Goal: Contribute content

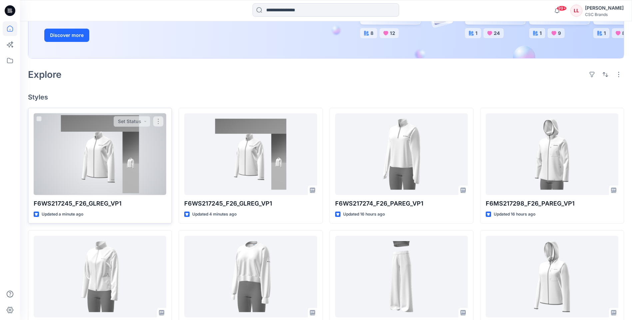
scroll to position [133, 0]
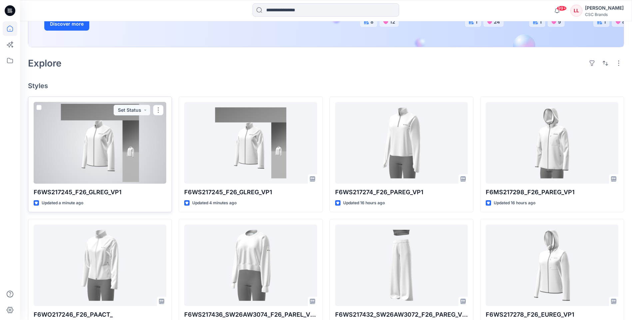
click at [117, 128] on div at bounding box center [100, 143] width 133 height 82
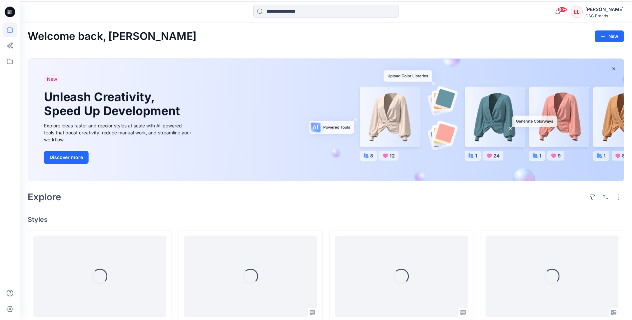
scroll to position [133, 0]
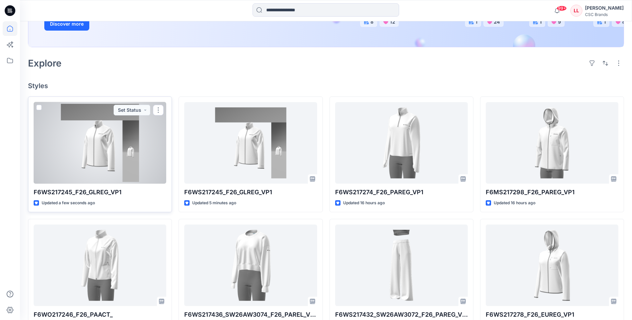
click at [93, 123] on div at bounding box center [100, 143] width 133 height 82
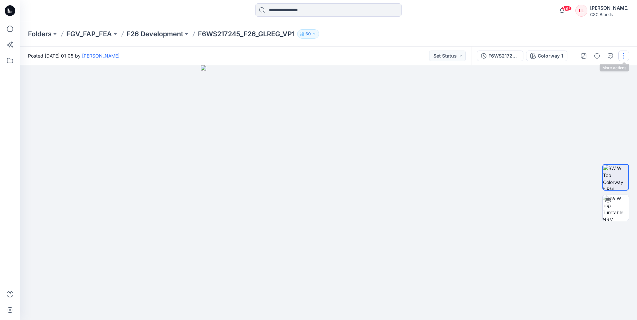
click at [625, 54] on button "button" at bounding box center [623, 56] width 11 height 11
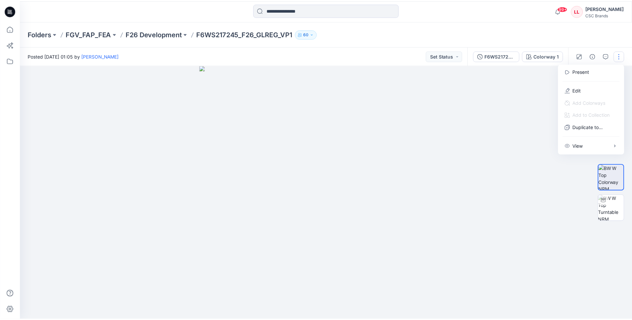
scroll to position [133, 0]
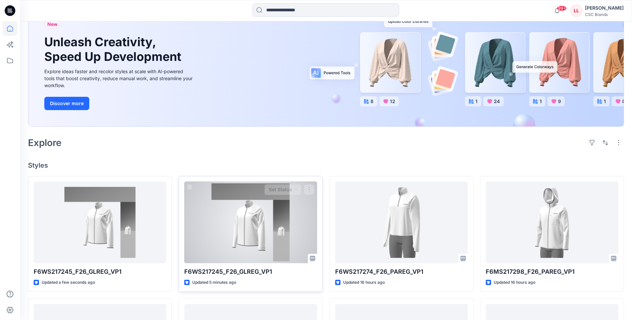
scroll to position [133, 0]
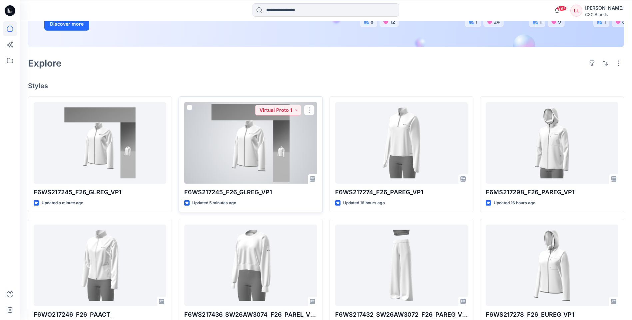
click at [220, 149] on div at bounding box center [250, 143] width 133 height 82
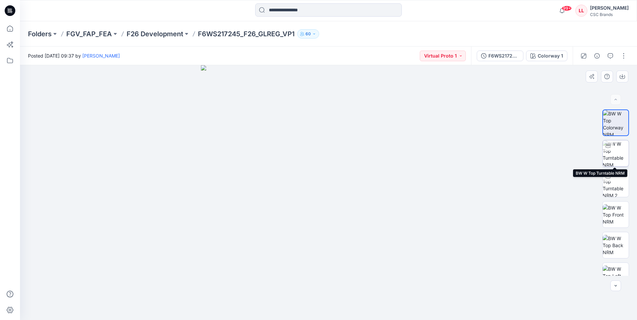
click at [615, 152] on img at bounding box center [615, 154] width 26 height 26
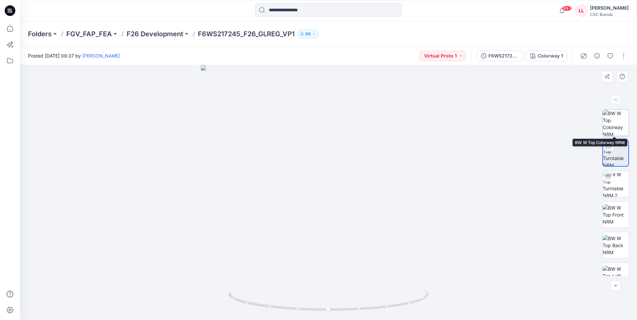
click at [609, 123] on img at bounding box center [615, 123] width 26 height 26
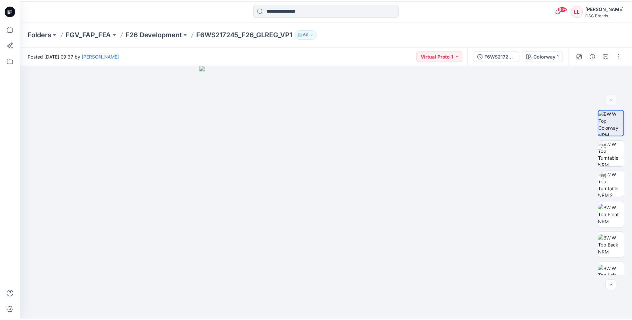
scroll to position [133, 0]
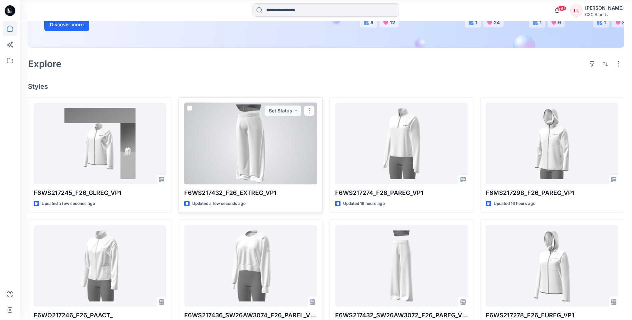
scroll to position [133, 0]
click at [281, 146] on div at bounding box center [250, 143] width 133 height 82
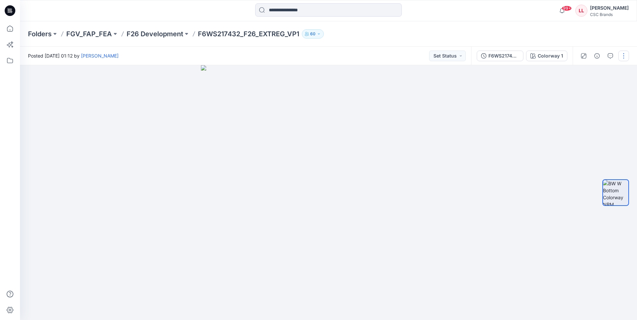
click at [621, 54] on button "button" at bounding box center [623, 56] width 11 height 11
click at [596, 89] on button "Edit" at bounding box center [595, 90] width 61 height 12
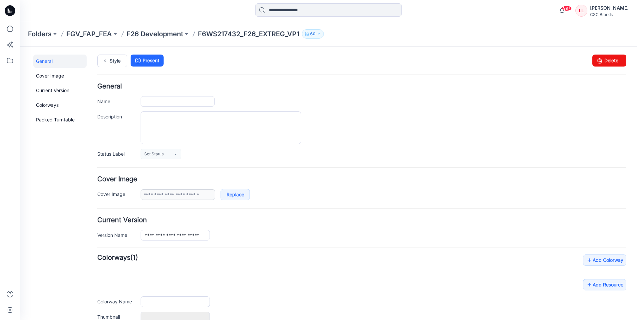
type input "**********"
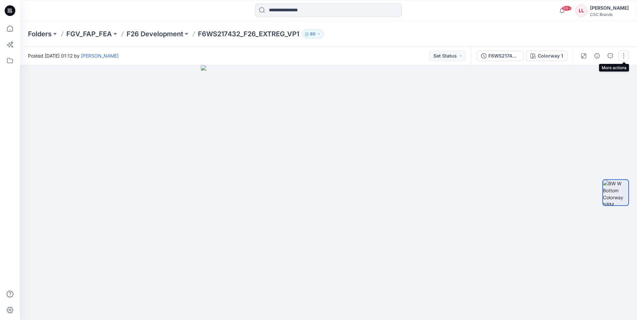
click at [625, 53] on button "button" at bounding box center [623, 56] width 11 height 11
click at [573, 93] on button "Edit" at bounding box center [595, 90] width 61 height 12
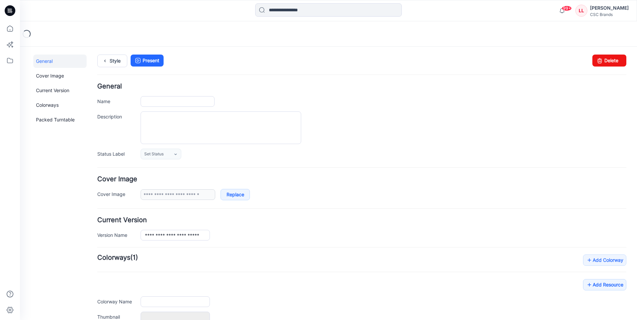
type input "**********"
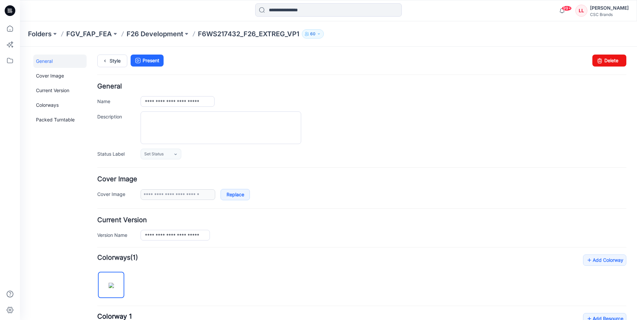
scroll to position [161, 0]
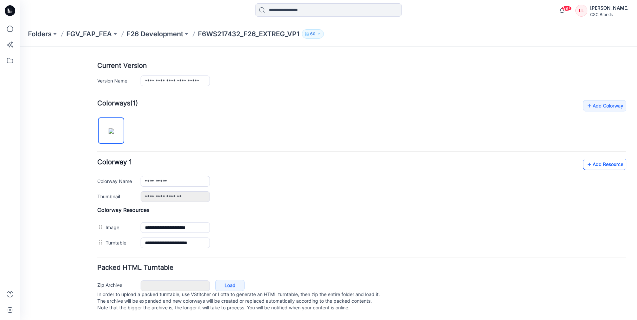
click at [599, 159] on link "Add Resource" at bounding box center [604, 164] width 43 height 11
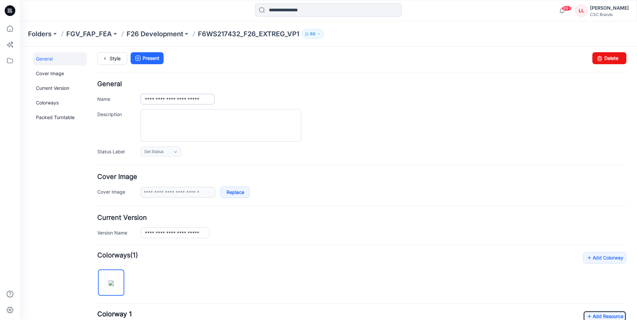
scroll to position [0, 0]
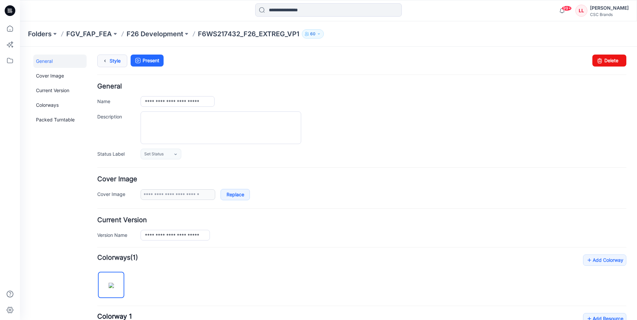
click at [105, 64] on icon at bounding box center [104, 61] width 9 height 12
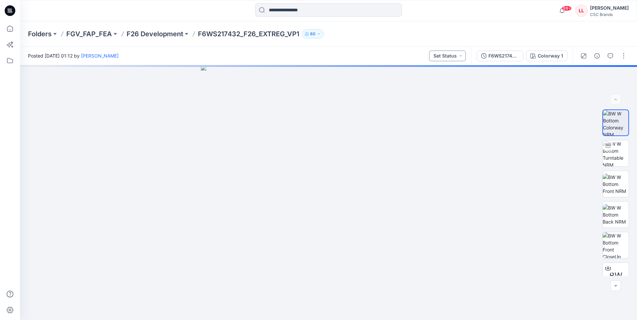
click at [456, 53] on button "Set Status" at bounding box center [447, 56] width 37 height 11
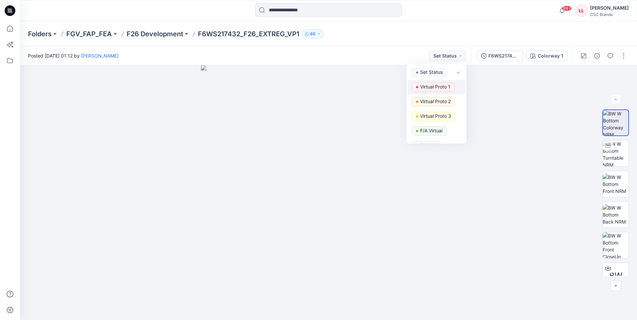
click at [437, 88] on p "Virtual Proto 1" at bounding box center [435, 87] width 30 height 9
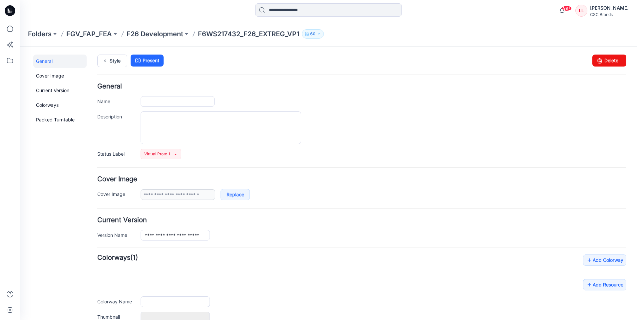
type input "**********"
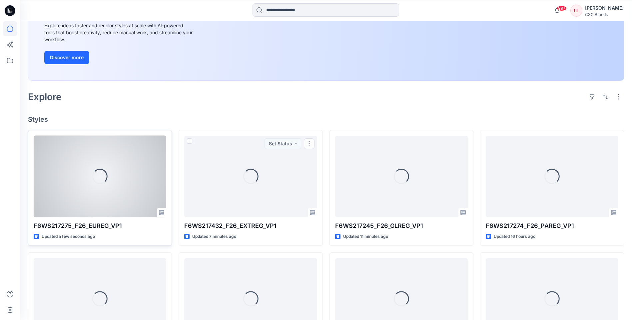
scroll to position [100, 0]
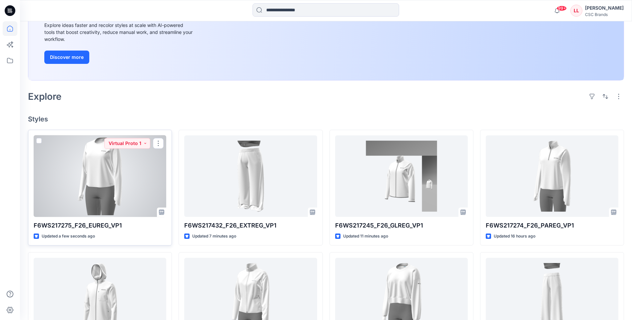
click at [89, 183] on div at bounding box center [100, 177] width 133 height 82
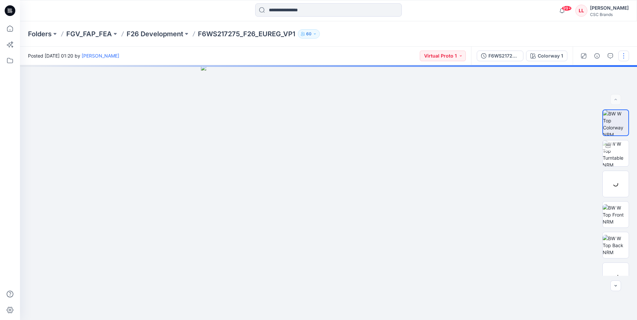
click at [625, 55] on button "button" at bounding box center [623, 56] width 11 height 11
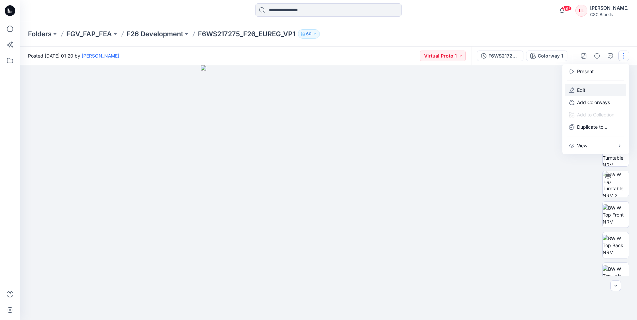
click at [594, 89] on button "Edit" at bounding box center [595, 90] width 61 height 12
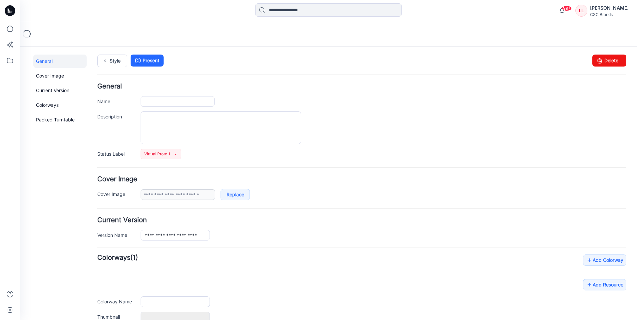
type input "**********"
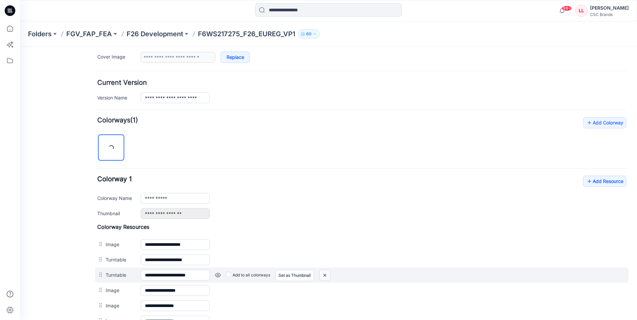
scroll to position [233, 0]
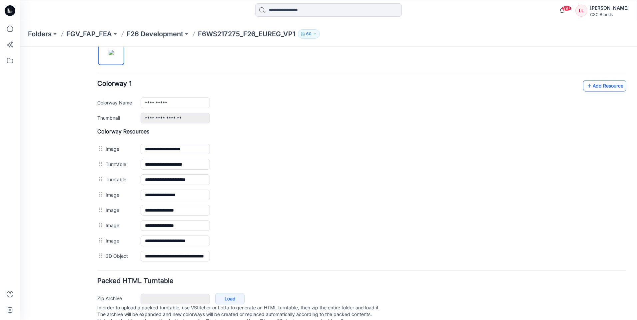
click at [589, 86] on link "Add Resource" at bounding box center [604, 85] width 43 height 11
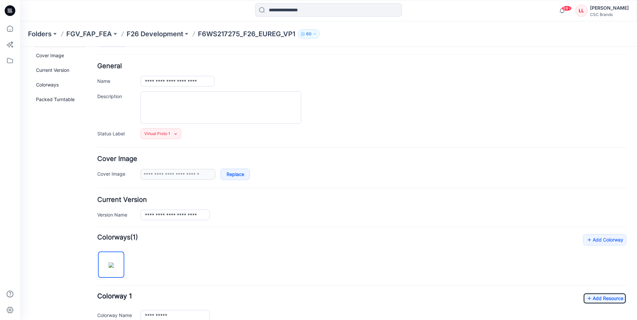
scroll to position [0, 0]
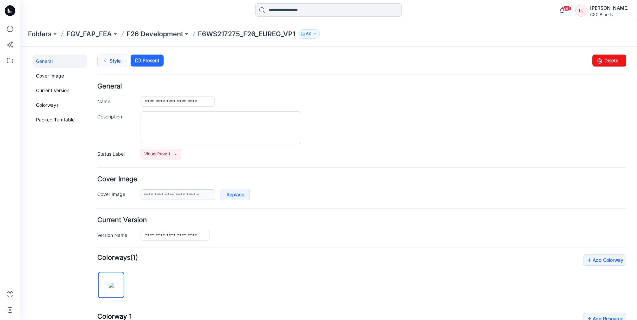
click at [105, 63] on icon at bounding box center [104, 61] width 9 height 12
